Goal: Information Seeking & Learning: Learn about a topic

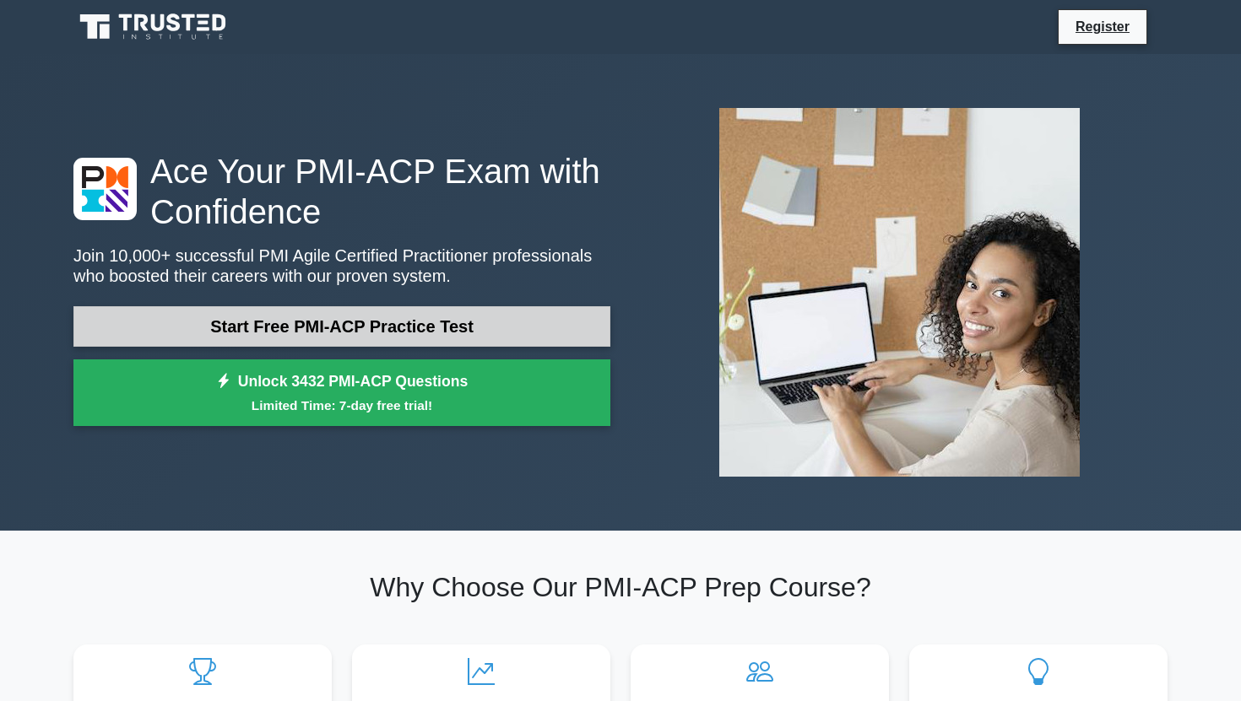
click at [482, 334] on link "Start Free PMI-ACP Practice Test" at bounding box center [341, 326] width 537 height 41
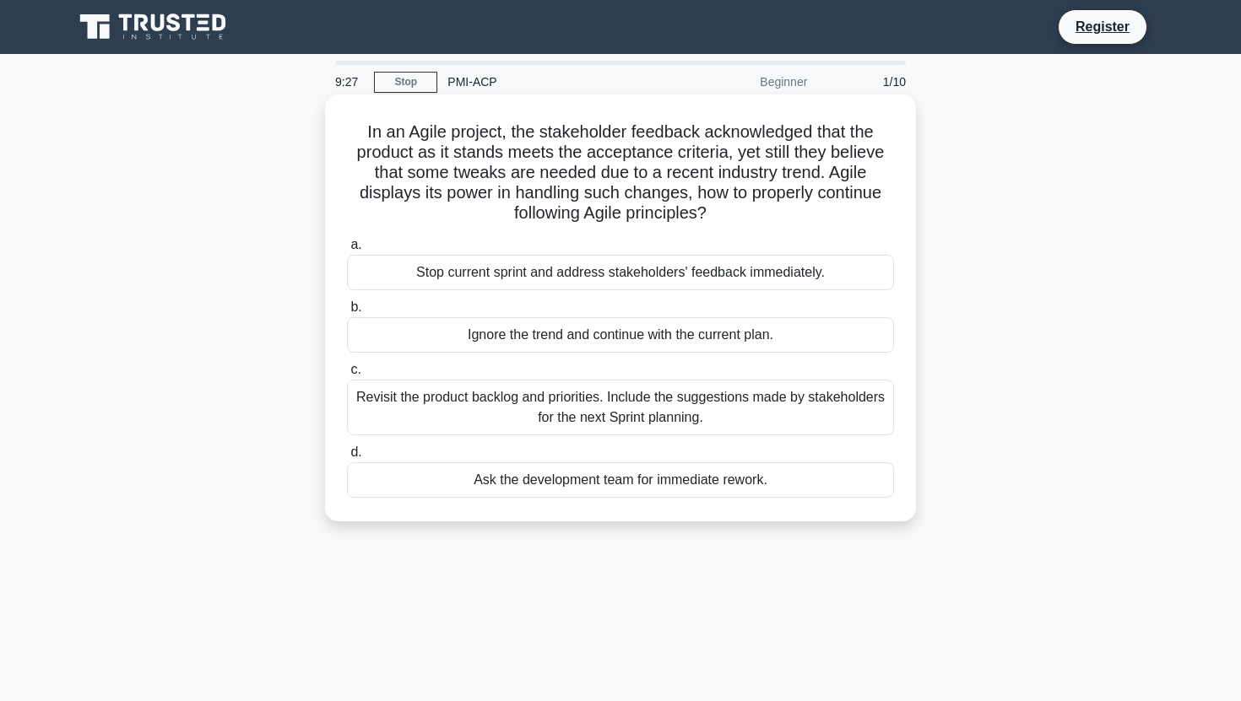
click at [588, 414] on div "Revisit the product backlog and priorities. Include the suggestions made by sta…" at bounding box center [620, 408] width 547 height 56
click at [347, 376] on input "c. Revisit the product backlog and priorities. Include the suggestions made by …" at bounding box center [347, 370] width 0 height 11
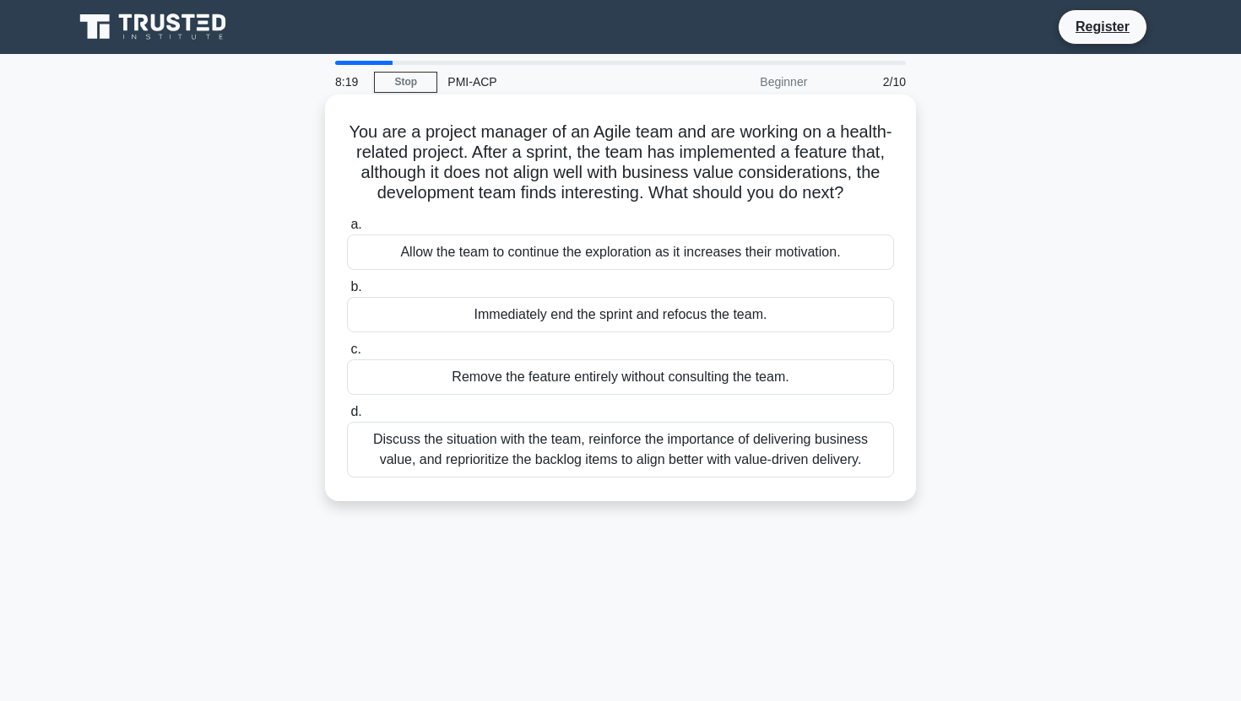
click at [568, 469] on div "Discuss the situation with the team, reinforce the importance of delivering bus…" at bounding box center [620, 450] width 547 height 56
click at [347, 418] on input "d. Discuss the situation with the team, reinforce the importance of delivering …" at bounding box center [347, 412] width 0 height 11
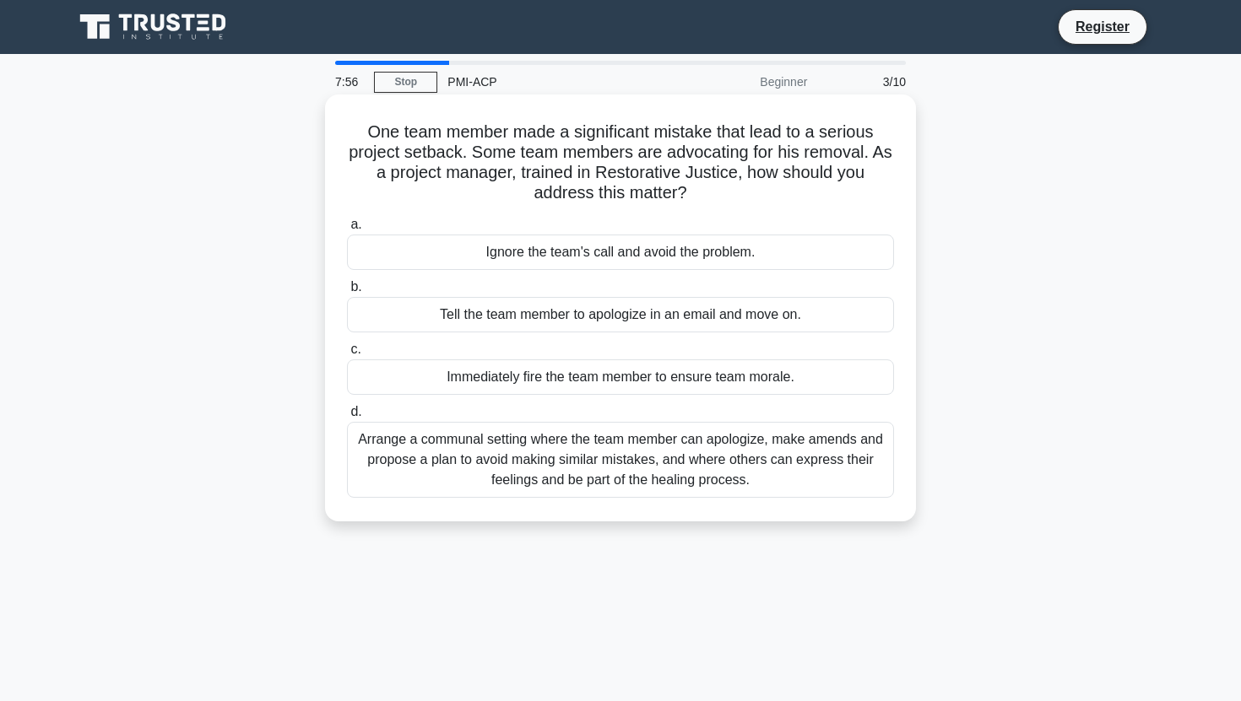
click at [474, 473] on div "Arrange a communal setting where the team member can apologize, make amends and…" at bounding box center [620, 460] width 547 height 76
click at [347, 418] on input "d. Arrange a communal setting where the team member can apologize, make amends …" at bounding box center [347, 412] width 0 height 11
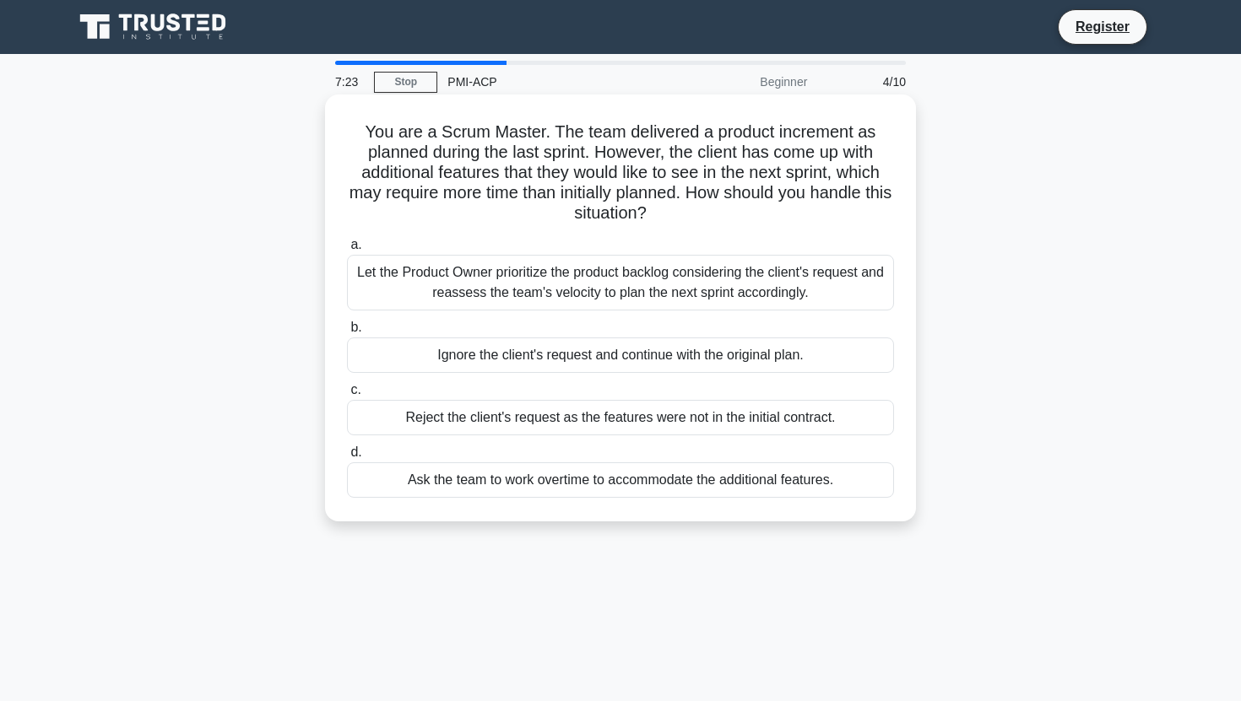
click at [610, 414] on div "Reject the client's request as the features were not in the initial contract." at bounding box center [620, 417] width 547 height 35
click at [347, 396] on input "c. Reject the client's request as the features were not in the initial contract." at bounding box center [347, 390] width 0 height 11
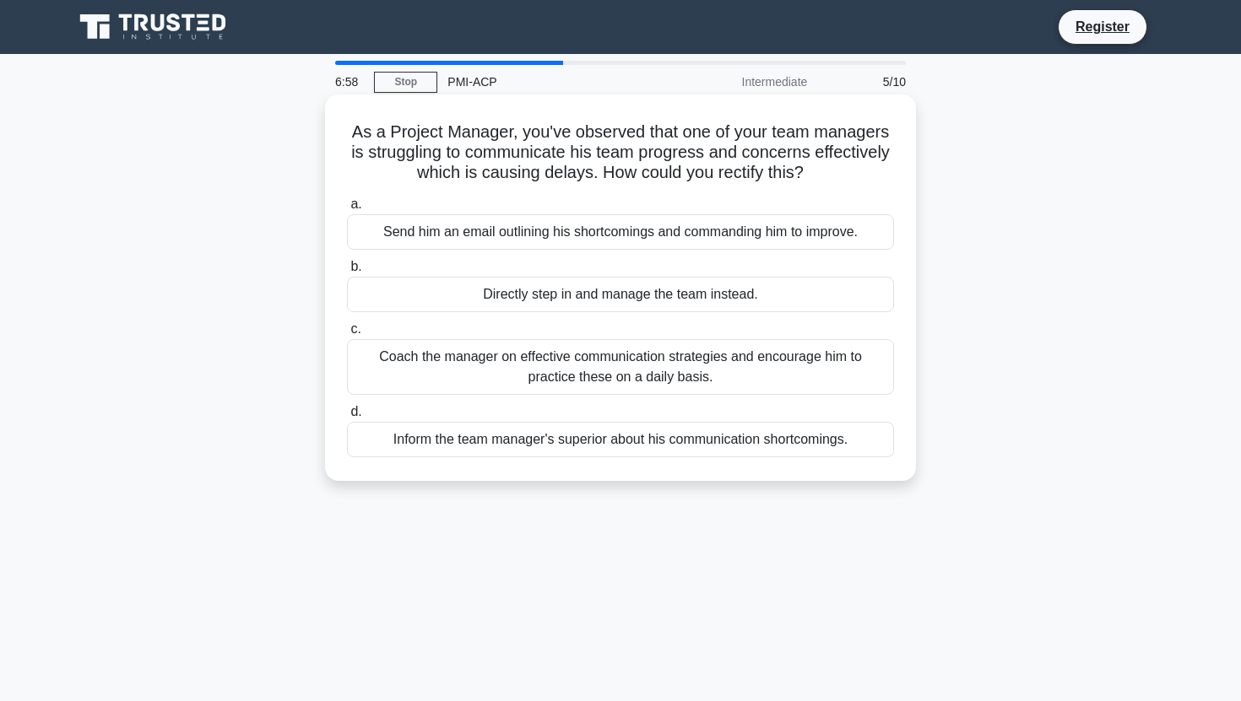
click at [537, 361] on div "Coach the manager on effective communication strategies and encourage him to pr…" at bounding box center [620, 367] width 547 height 56
click at [347, 335] on input "c. Coach the manager on effective communication strategies and encourage him to…" at bounding box center [347, 329] width 0 height 11
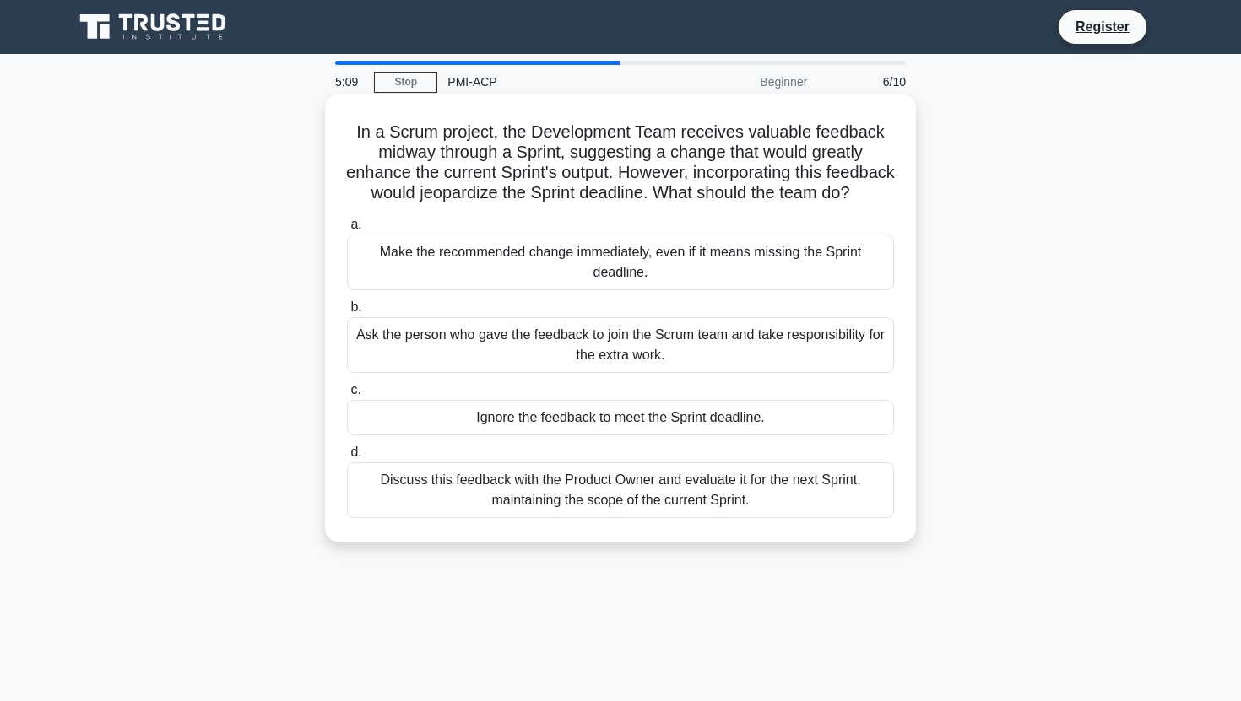
click at [490, 479] on div "Discuss this feedback with the Product Owner and evaluate it for the next Sprin…" at bounding box center [620, 491] width 547 height 56
click at [347, 458] on input "d. Discuss this feedback with the Product Owner and evaluate it for the next Sp…" at bounding box center [347, 452] width 0 height 11
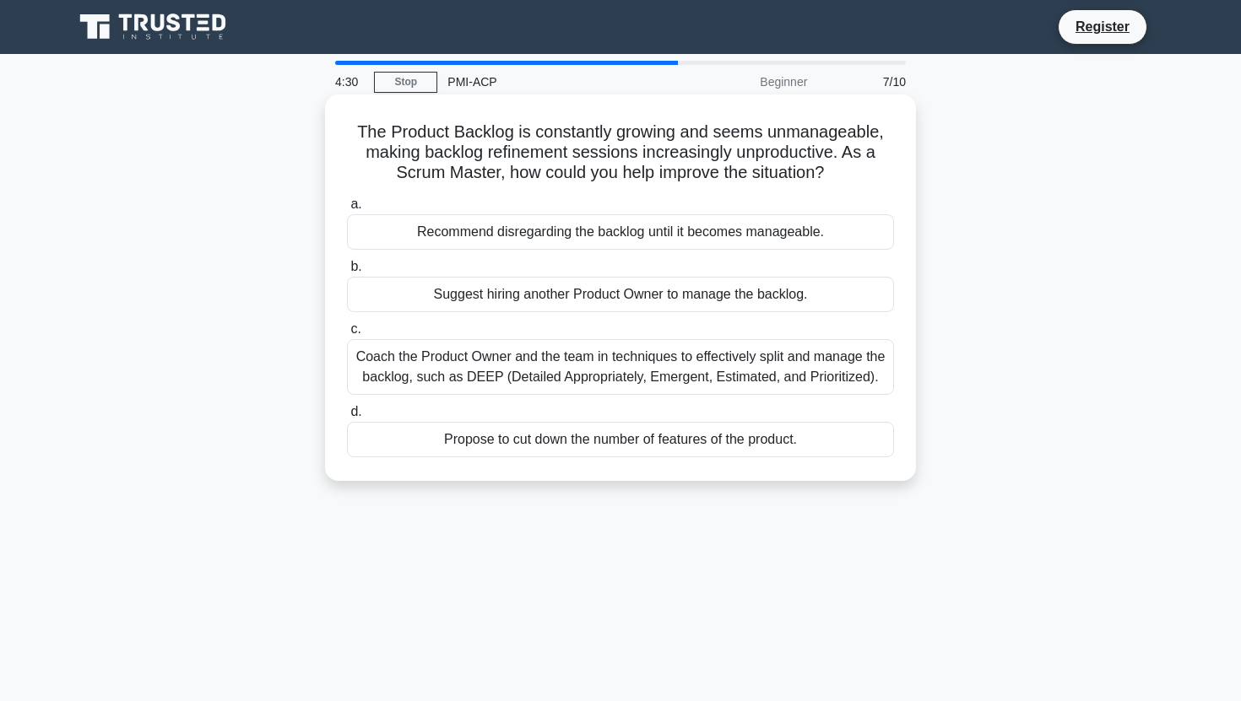
click at [589, 356] on div "Coach the Product Owner and the team in techniques to effectively split and man…" at bounding box center [620, 367] width 547 height 56
click at [347, 335] on input "c. Coach the Product Owner and the team in techniques to effectively split and …" at bounding box center [347, 329] width 0 height 11
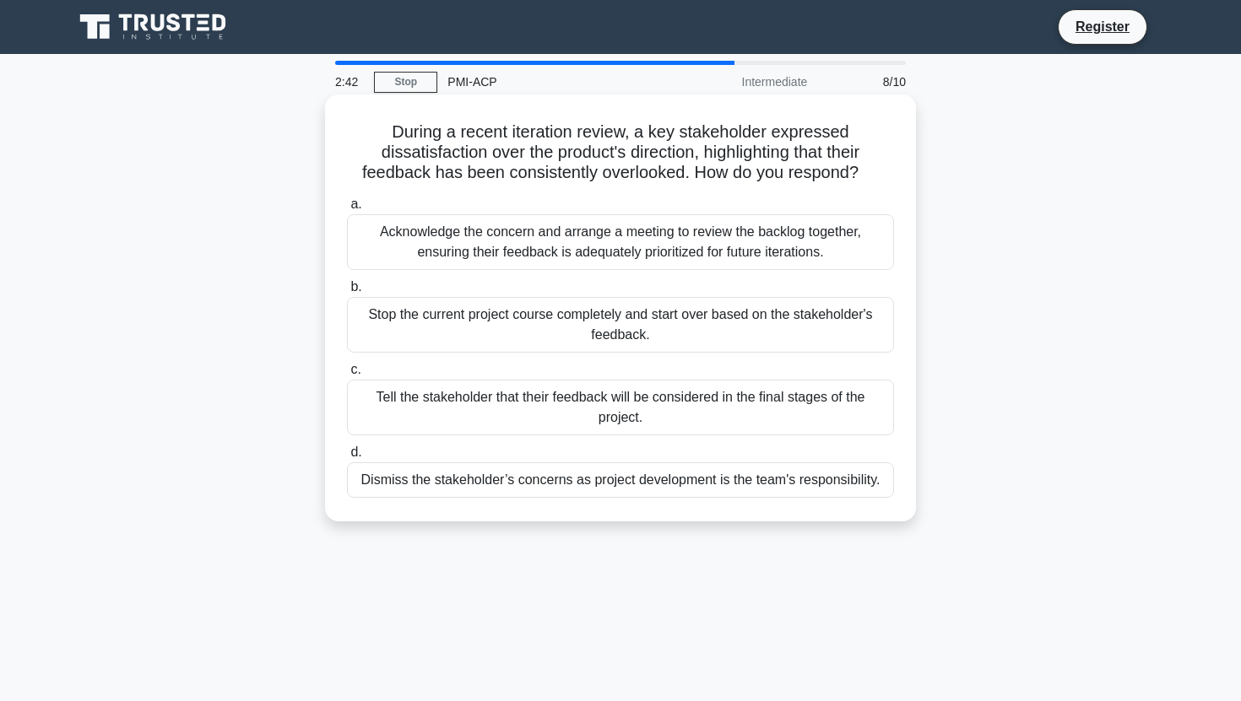
click at [462, 274] on div "a. Acknowledge the concern and arrange a meeting to review the backlog together…" at bounding box center [620, 346] width 567 height 311
click at [463, 262] on div "Acknowledge the concern and arrange a meeting to review the backlog together, e…" at bounding box center [620, 242] width 547 height 56
click at [347, 210] on input "a. Acknowledge the concern and arrange a meeting to review the backlog together…" at bounding box center [347, 204] width 0 height 11
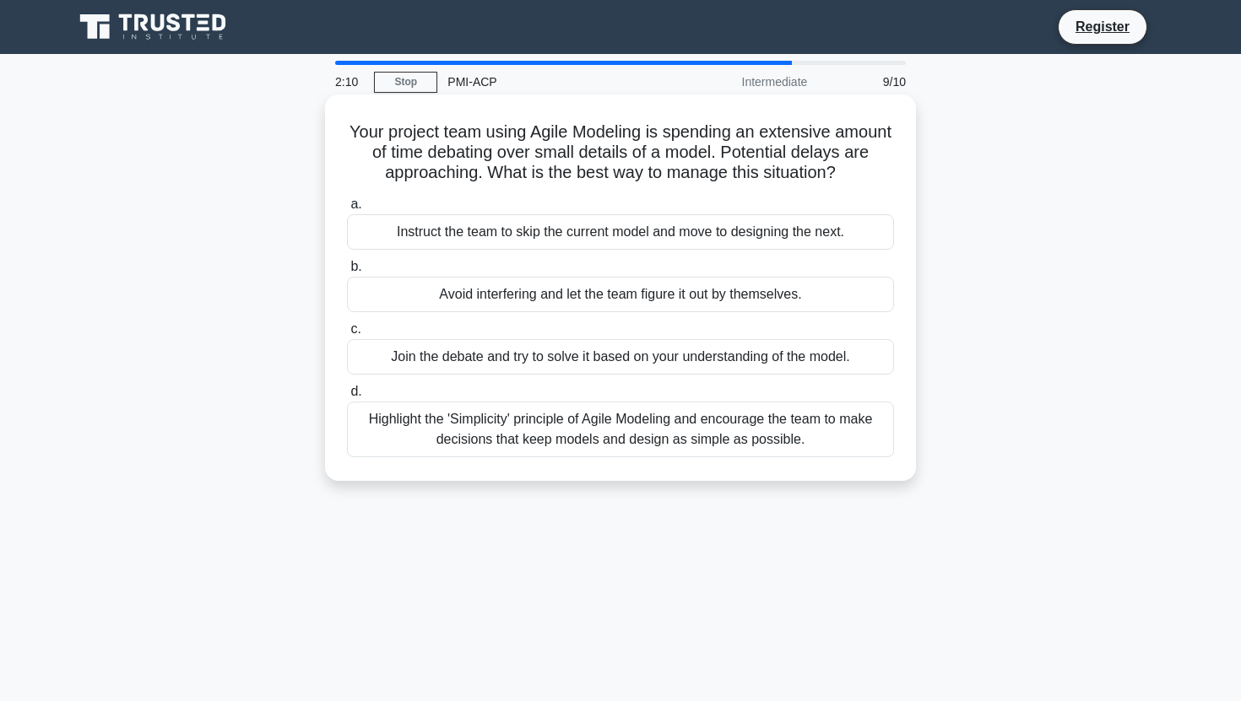
click at [527, 441] on div "Highlight the 'Simplicity' principle of Agile Modeling and encourage the team t…" at bounding box center [620, 430] width 547 height 56
click at [347, 398] on input "d. Highlight the 'Simplicity' principle of Agile Modeling and encourage the tea…" at bounding box center [347, 392] width 0 height 11
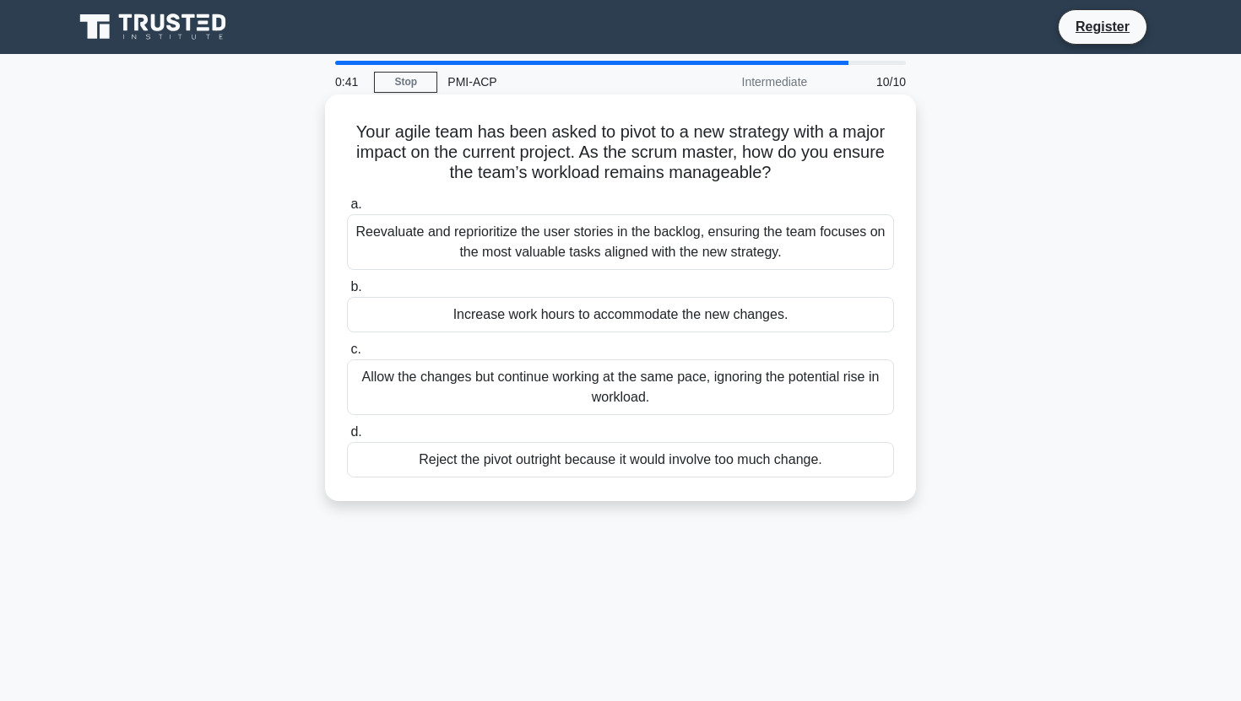
click at [605, 230] on div "Reevaluate and reprioritize the user stories in the backlog, ensuring the team …" at bounding box center [620, 242] width 547 height 56
click at [347, 210] on input "a. Reevaluate and reprioritize the user stories in the backlog, ensuring the te…" at bounding box center [347, 204] width 0 height 11
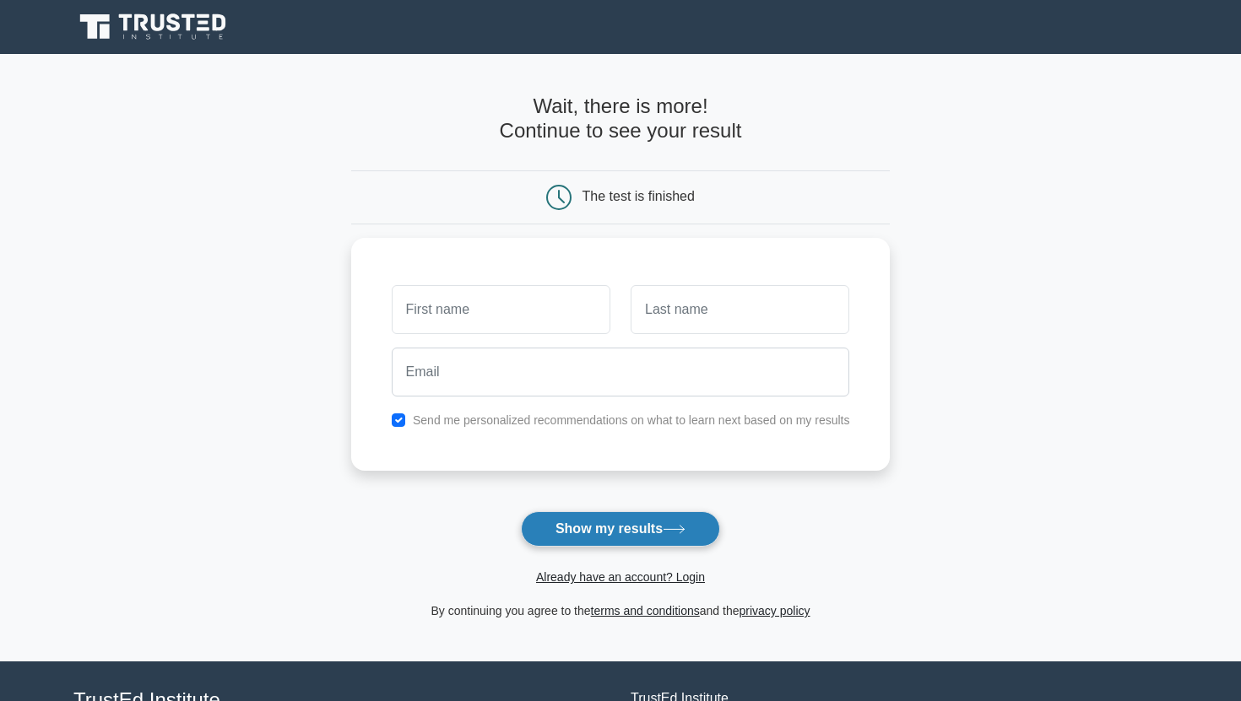
click at [604, 523] on button "Show my results" at bounding box center [620, 529] width 199 height 35
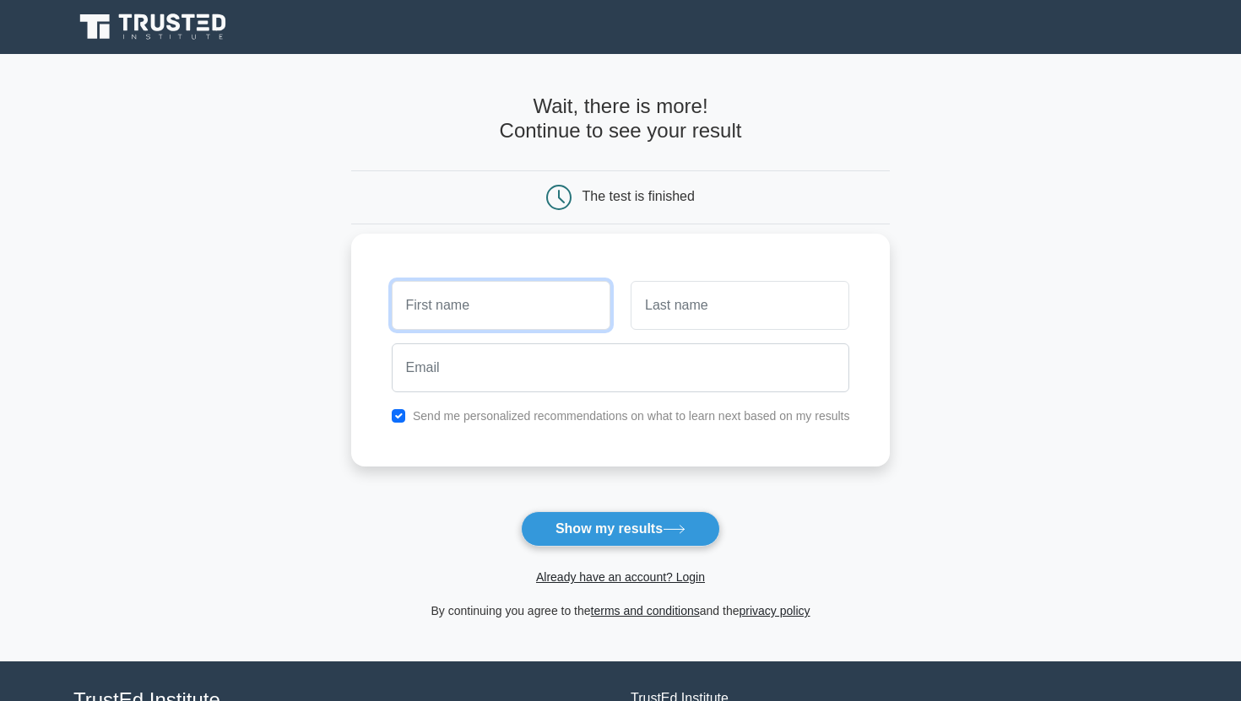
click at [555, 310] on input "text" at bounding box center [501, 305] width 219 height 49
type input "Regzedmaa"
click at [666, 339] on div at bounding box center [621, 368] width 479 height 62
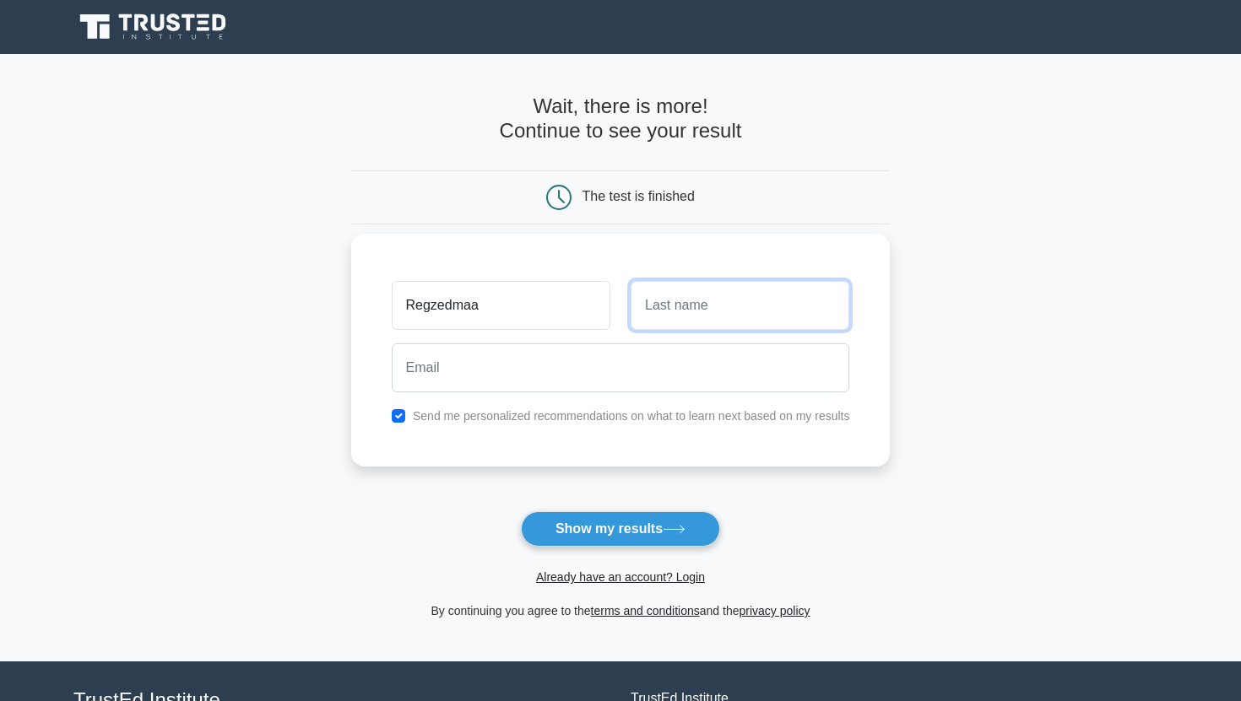
click at [676, 306] on input "text" at bounding box center [740, 305] width 219 height 49
type input "Tuvden"
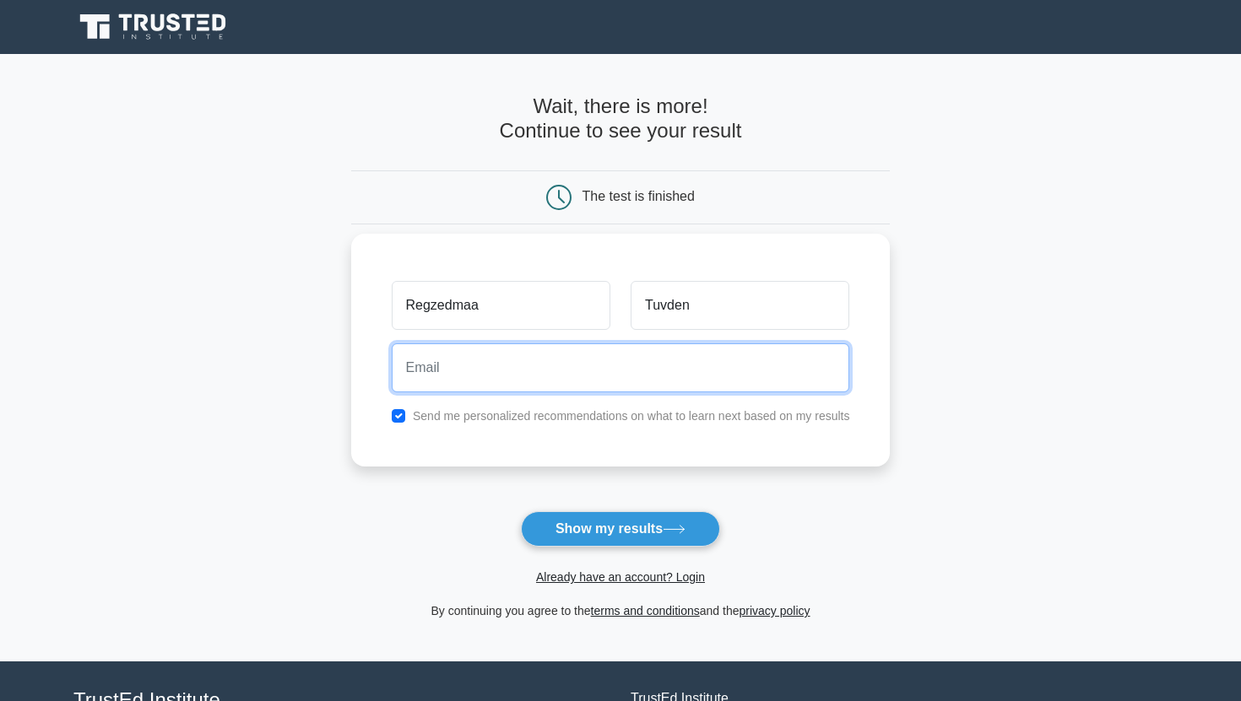
click at [667, 368] on input "email" at bounding box center [621, 368] width 458 height 49
type input "tuvdenregzedmaa@gmail.com"
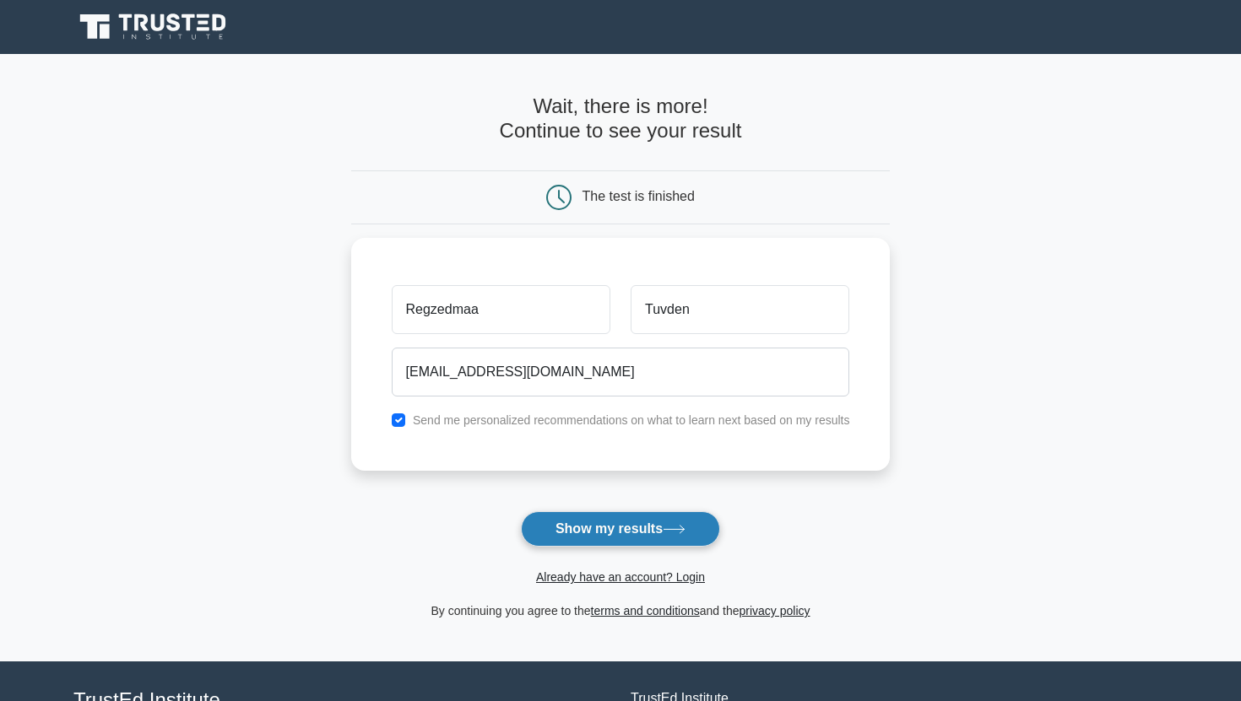
click at [584, 538] on button "Show my results" at bounding box center [620, 529] width 199 height 35
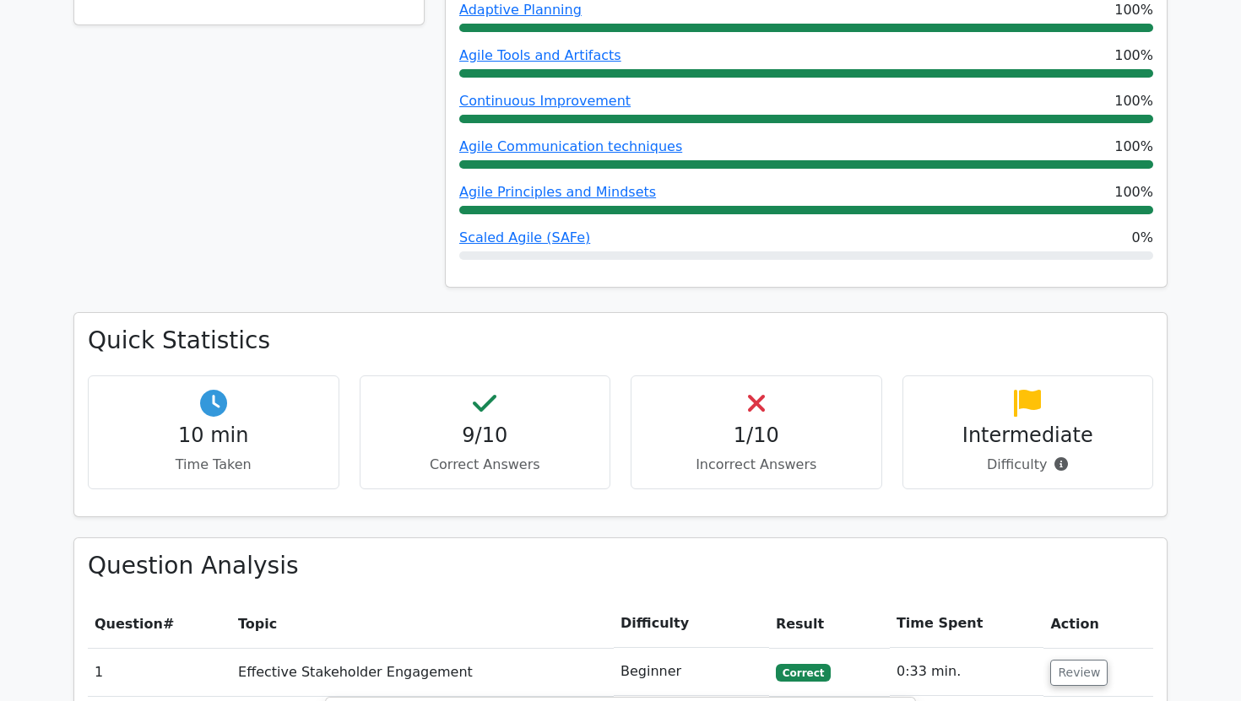
scroll to position [956, 0]
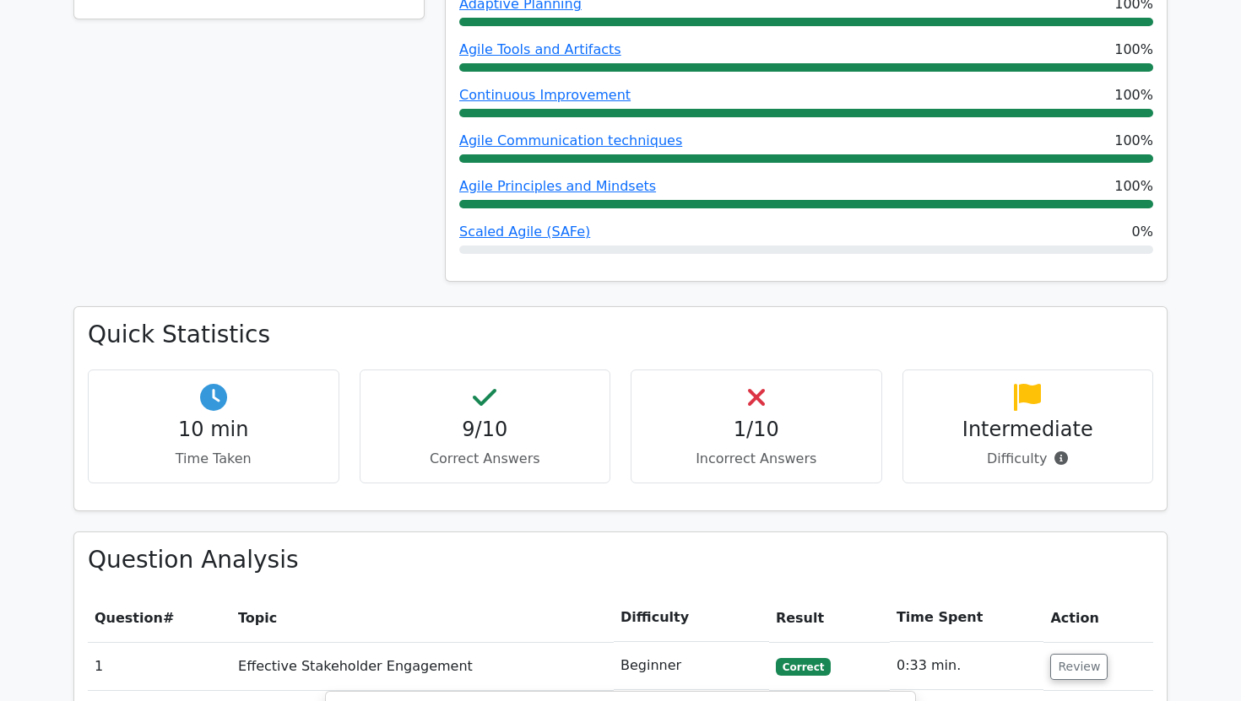
click at [665, 246] on div at bounding box center [806, 250] width 694 height 8
click at [558, 222] on span "Scaled Agile (SAFe)" at bounding box center [524, 232] width 131 height 20
click at [558, 224] on link "Scaled Agile (SAFe)" at bounding box center [524, 232] width 131 height 16
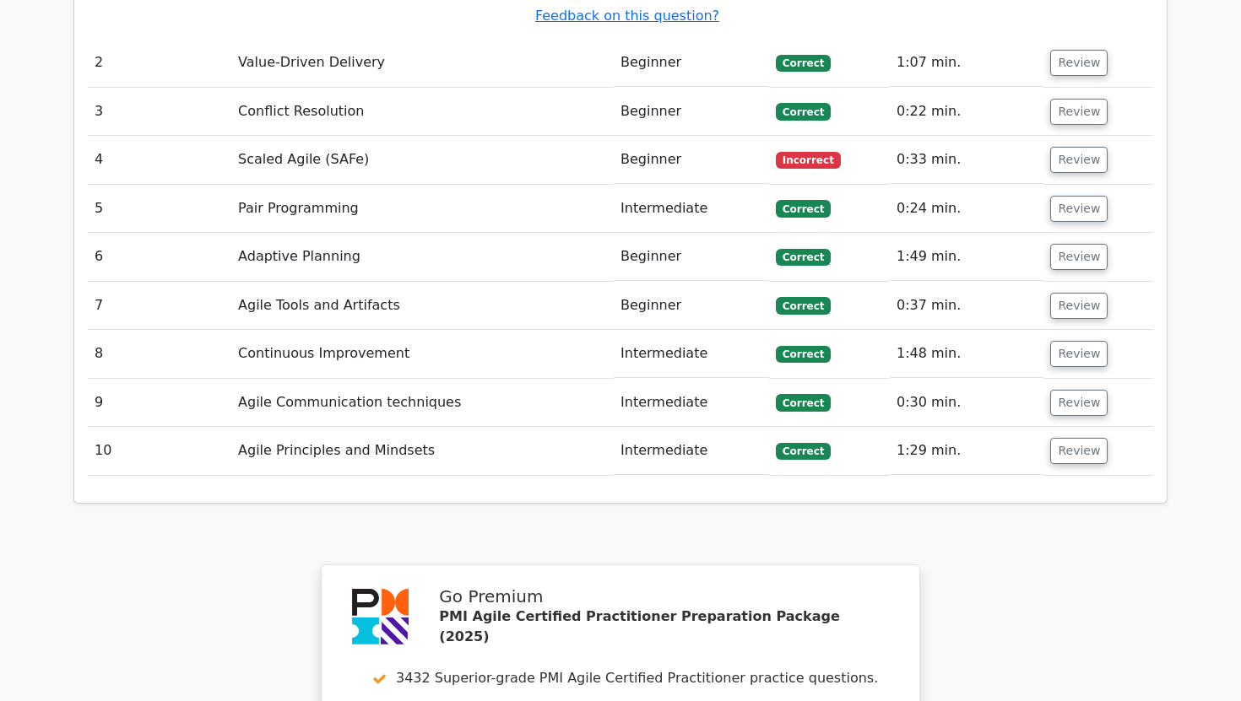
scroll to position [2463, 0]
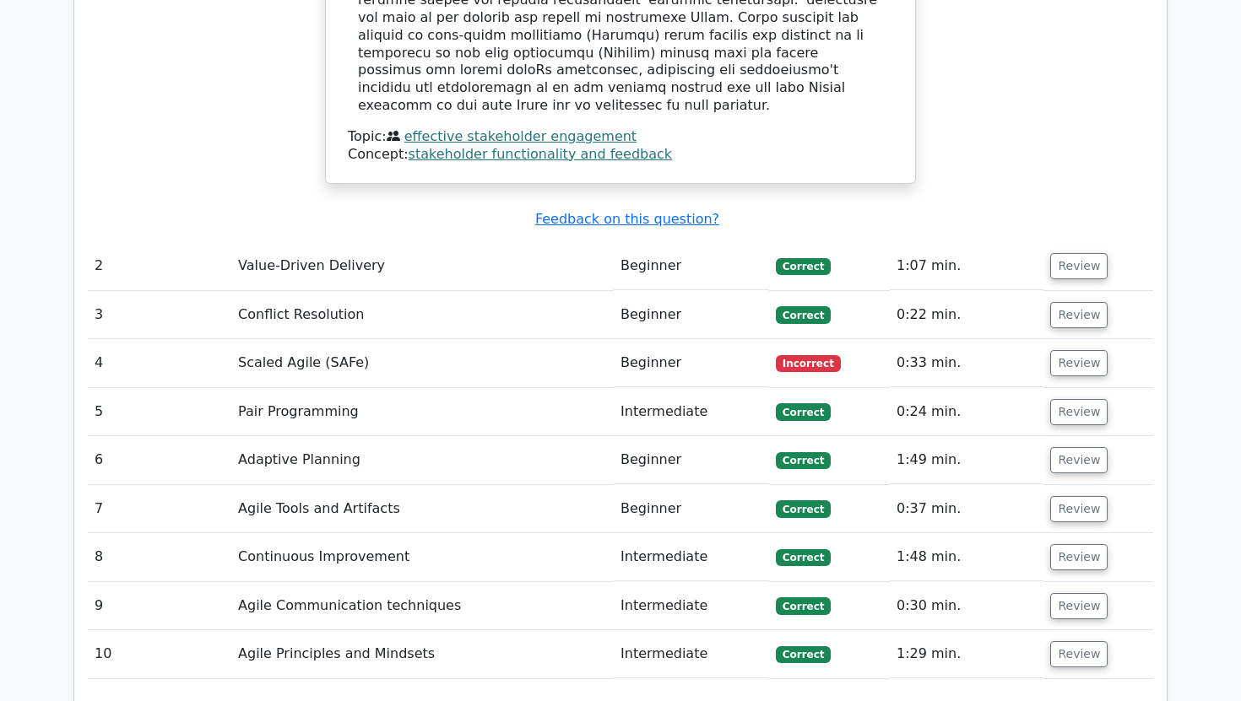
click at [807, 355] on span "Incorrect" at bounding box center [808, 363] width 65 height 17
click at [658, 339] on td "Beginner" at bounding box center [691, 363] width 155 height 48
click at [339, 339] on td "Scaled Agile (SAFe)" at bounding box center [422, 363] width 382 height 48
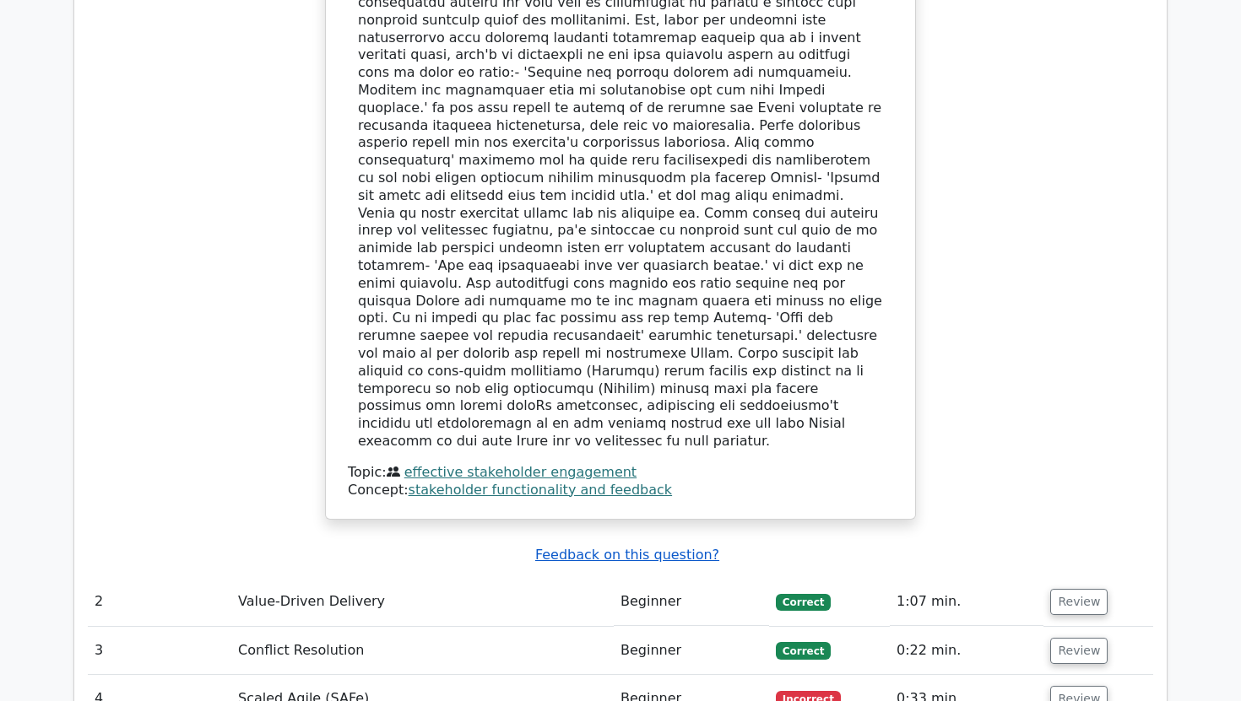
scroll to position [2445, 0]
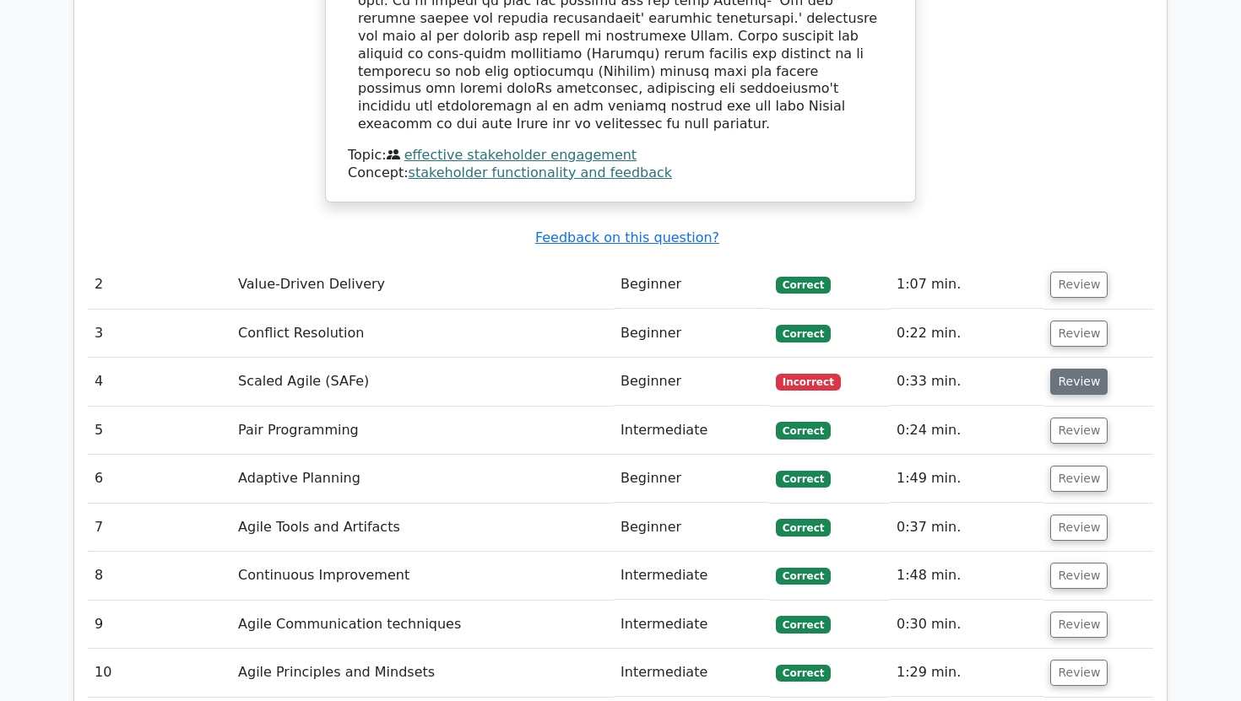
click at [1081, 369] on button "Review" at bounding box center [1078, 382] width 57 height 26
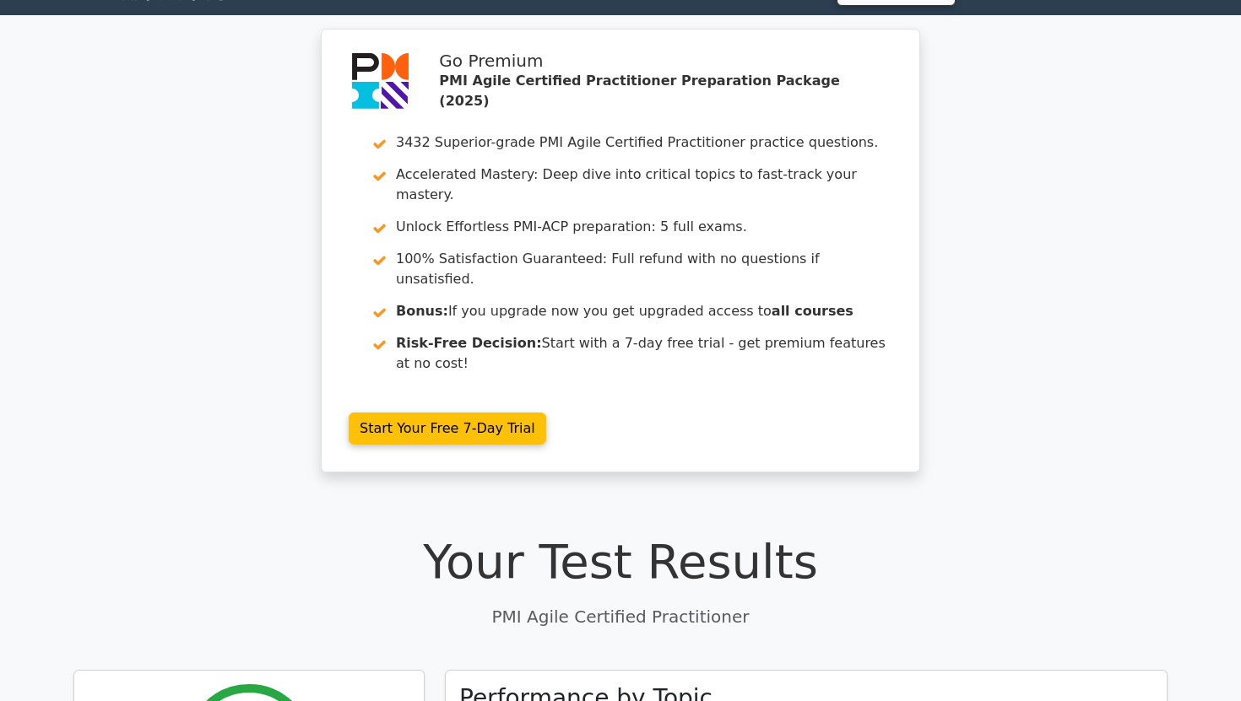
scroll to position [0, 0]
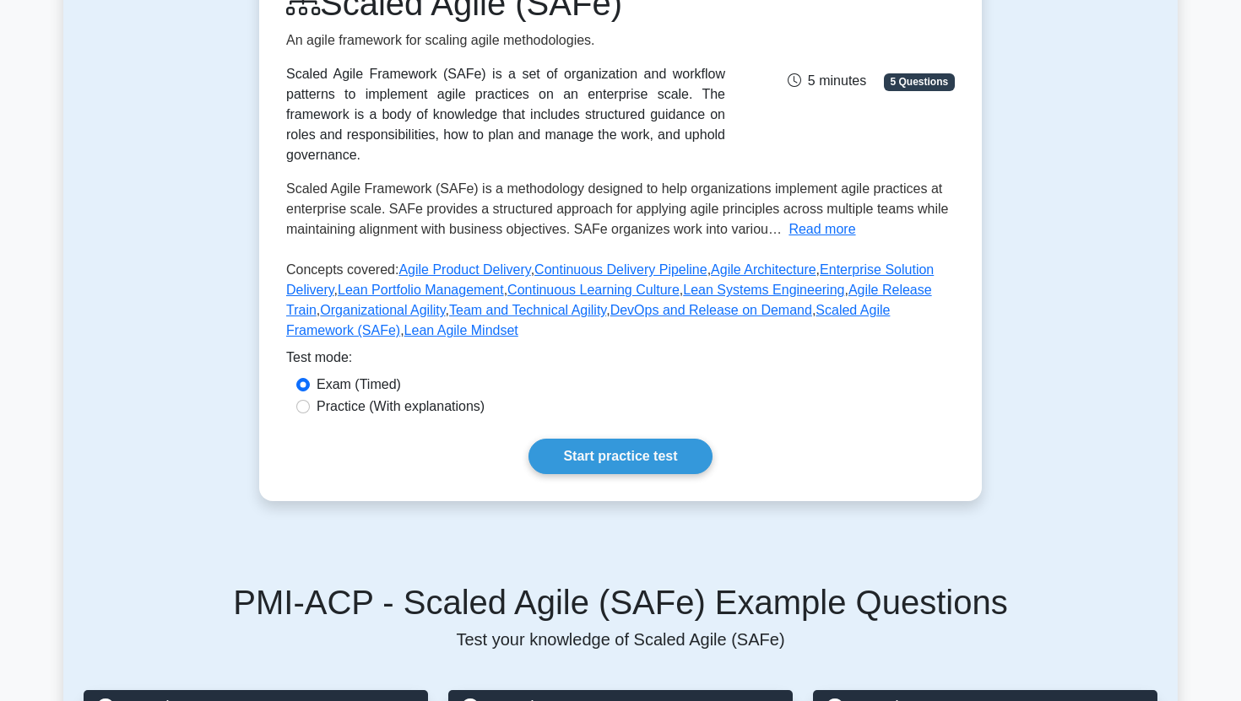
scroll to position [53, 0]
